Goal: Contribute content: Add original content to the website for others to see

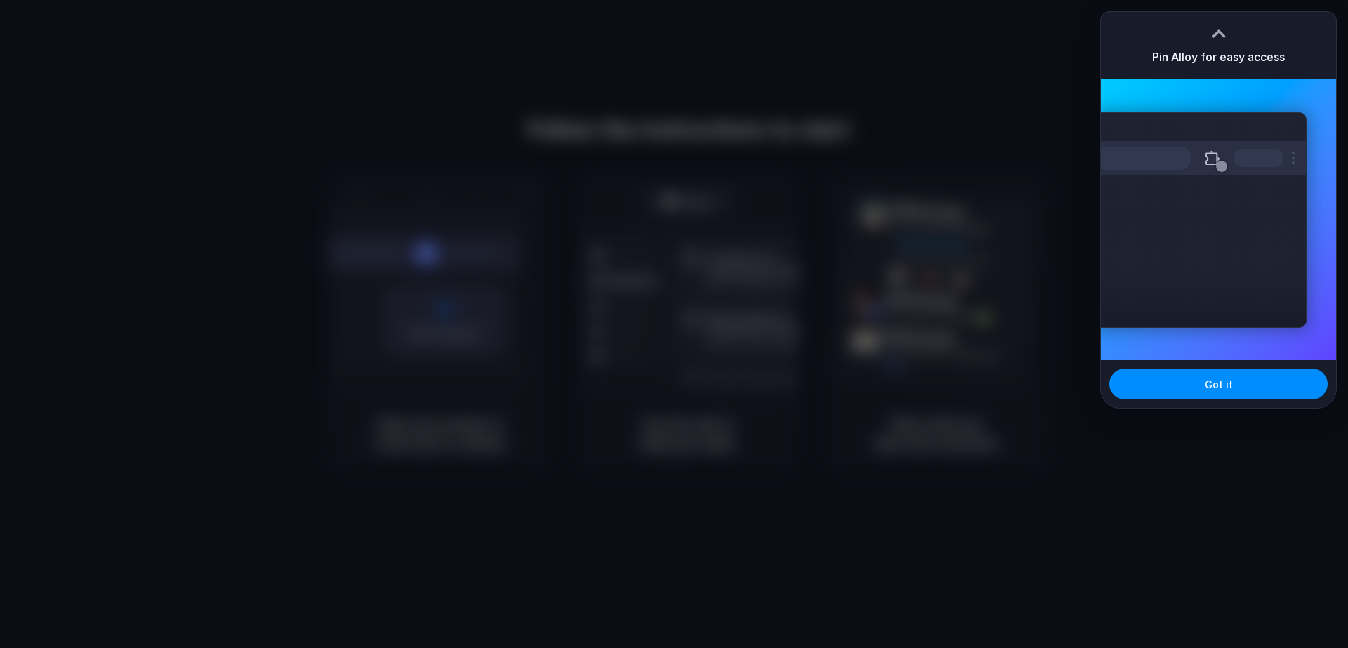
click at [894, 53] on div at bounding box center [674, 324] width 1348 height 648
click at [1055, 47] on div at bounding box center [674, 324] width 1348 height 648
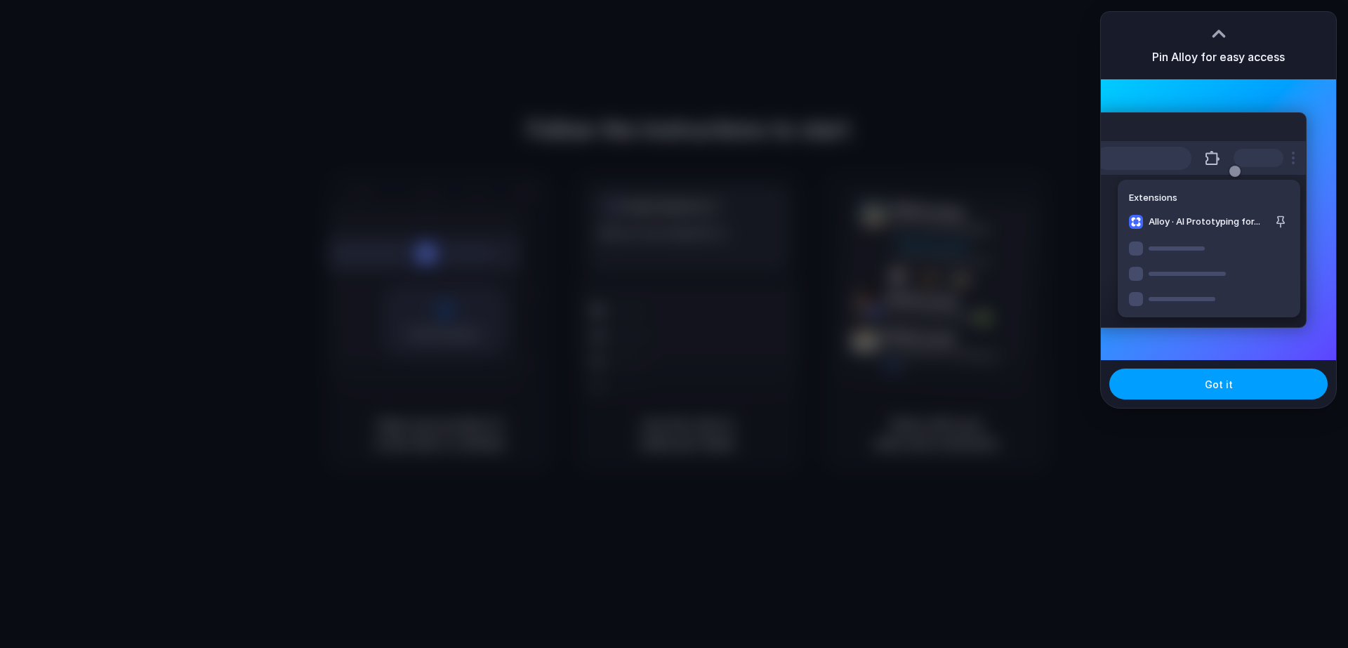
click at [1224, 387] on span "Got it" at bounding box center [1219, 384] width 28 height 15
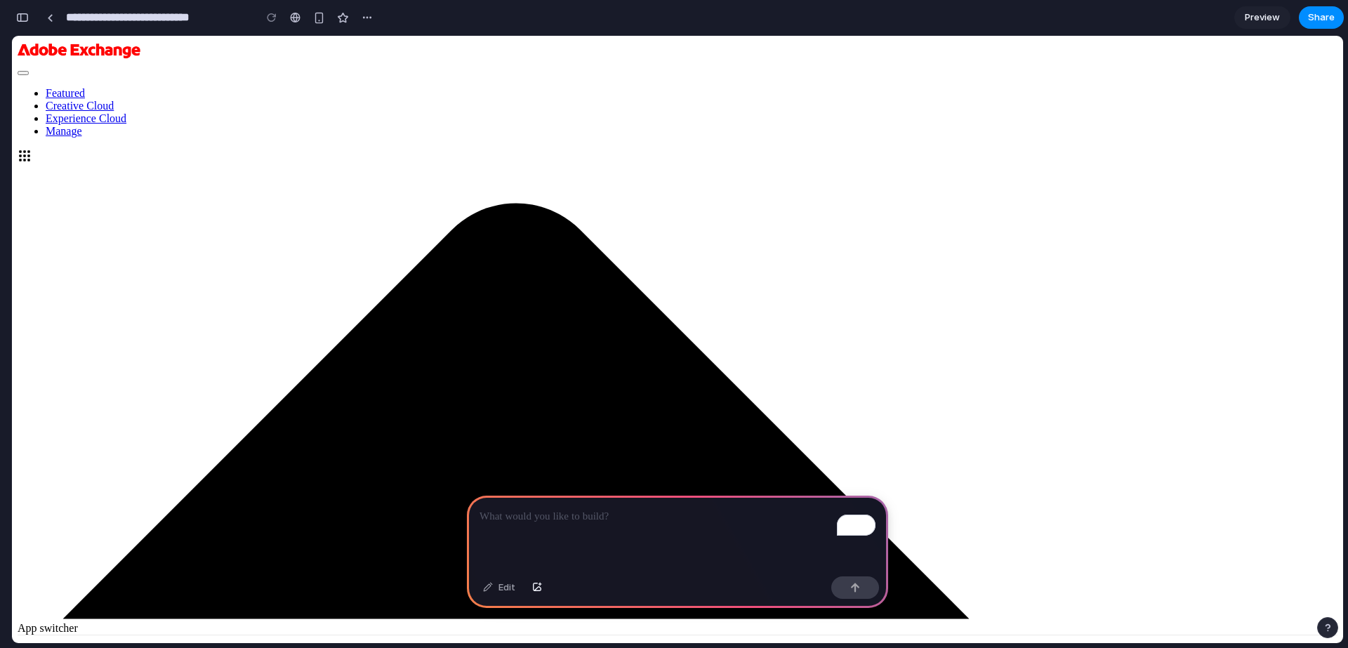
click at [114, 100] on span "Creative Cloud" at bounding box center [80, 106] width 68 height 12
click at [126, 112] on span "Experience Cloud" at bounding box center [86, 118] width 81 height 12
click at [82, 125] on span "Manage" at bounding box center [64, 131] width 37 height 12
click at [85, 87] on span "Featured" at bounding box center [65, 93] width 39 height 12
click at [588, 518] on p "To enrich screen reader interactions, please activate Accessibility in Grammarl…" at bounding box center [677, 516] width 396 height 17
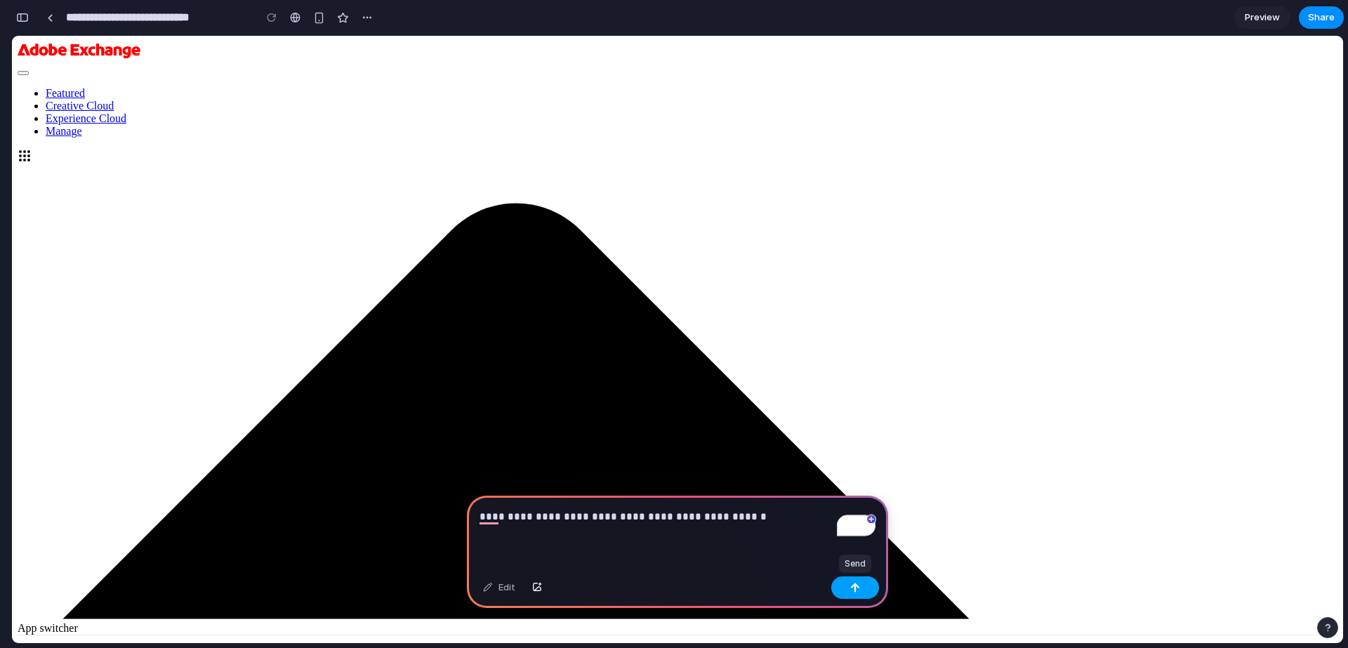
click at [865, 590] on button "button" at bounding box center [855, 587] width 48 height 22
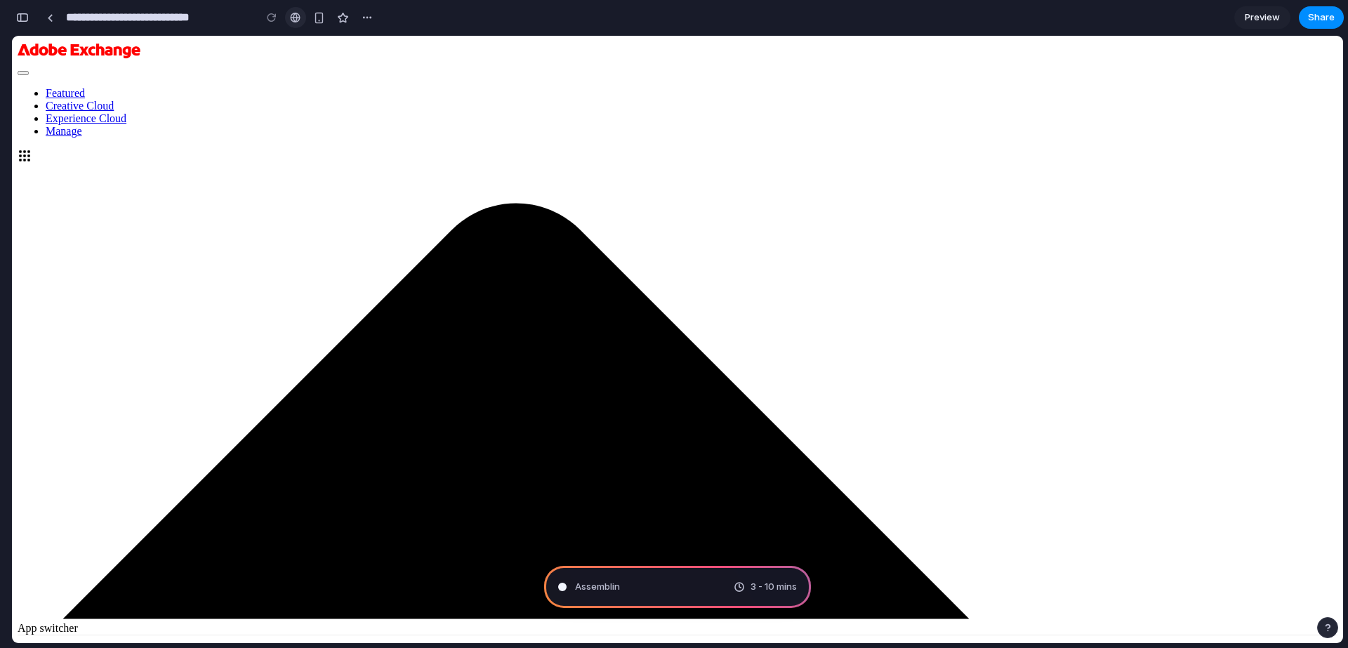
type input "**********"
